Goal: Find specific page/section: Find specific page/section

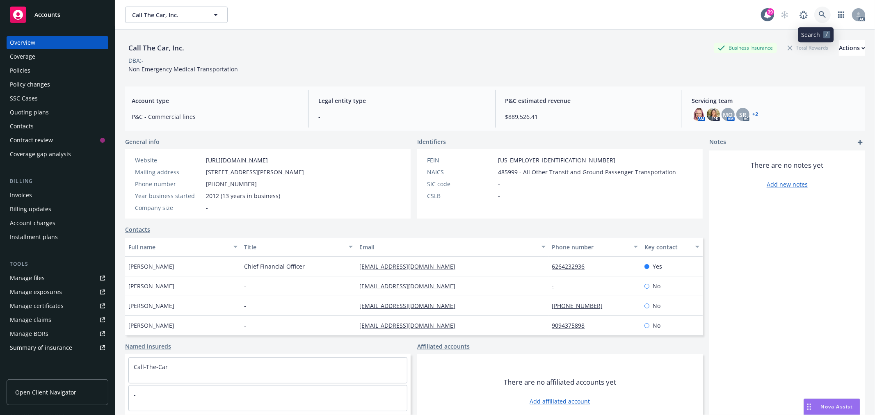
click at [819, 15] on icon at bounding box center [822, 14] width 7 height 7
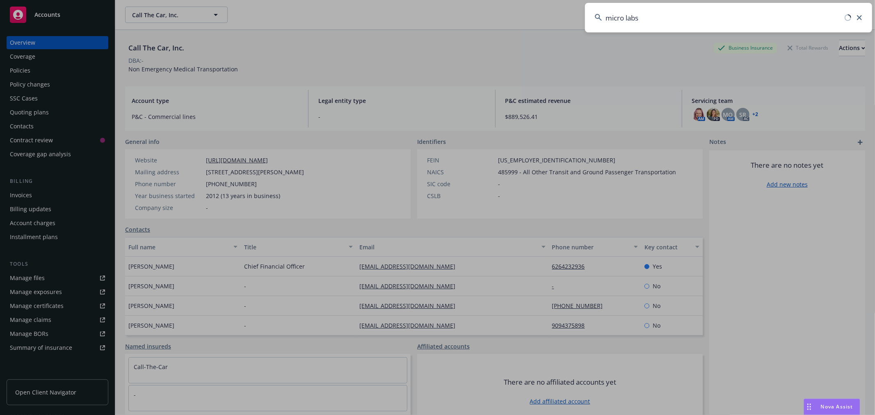
type input "micro labs"
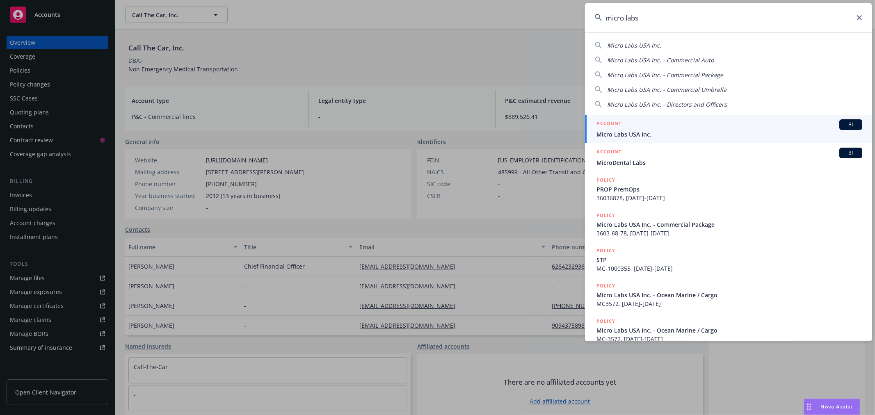
click at [703, 130] on span "Micro Labs USA Inc." at bounding box center [729, 134] width 266 height 9
